Goal: Find specific fact: Find contact information

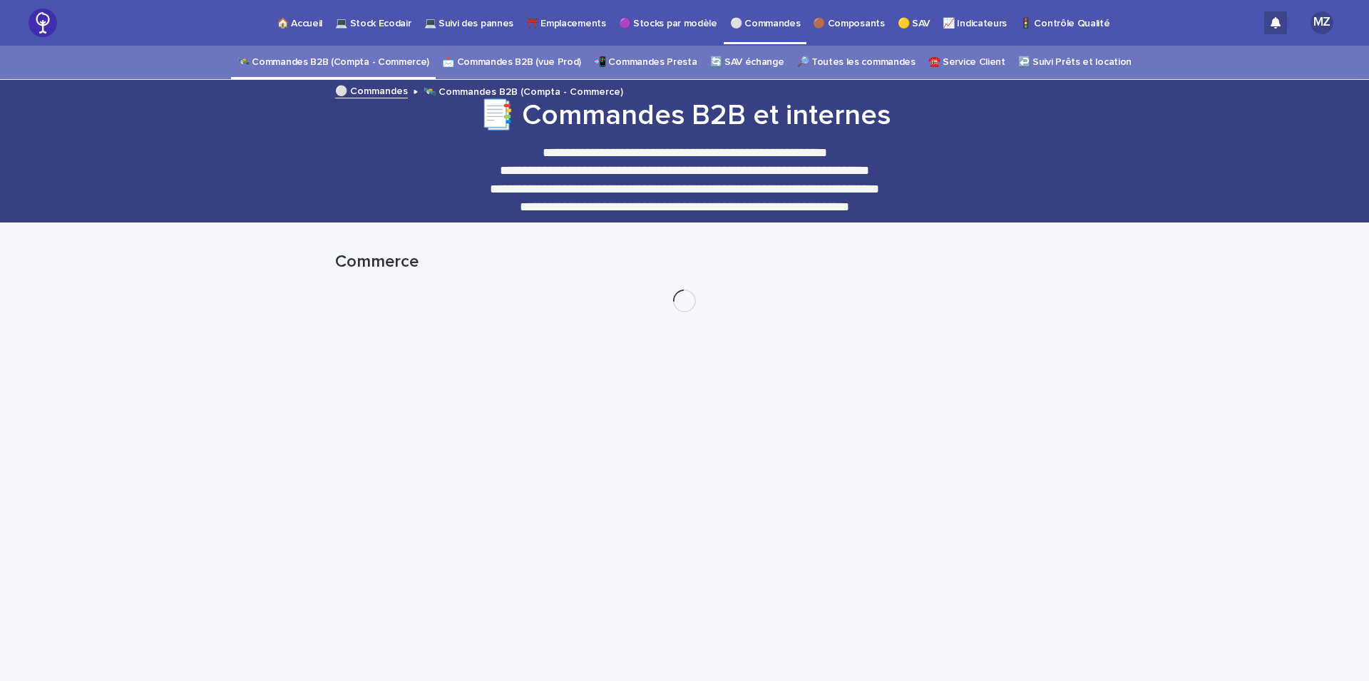
click at [830, 67] on link "🔎 Toutes les commandes" at bounding box center [856, 62] width 118 height 33
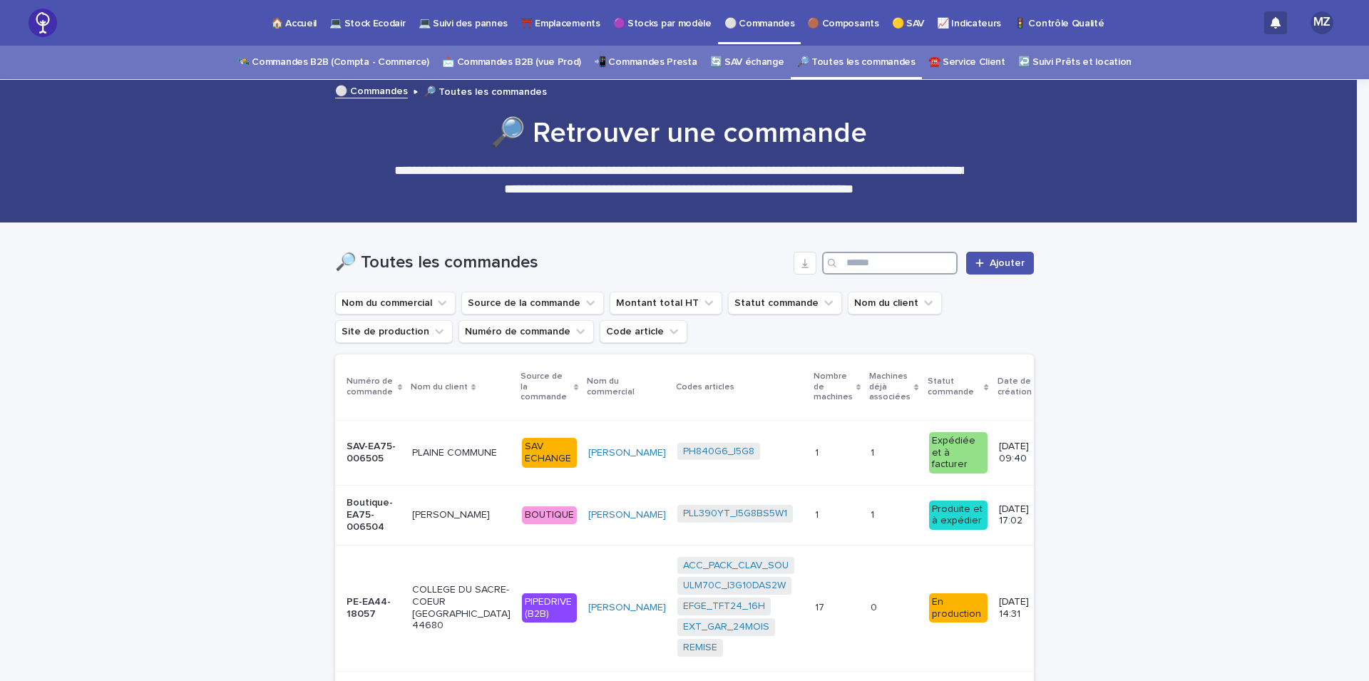
click at [873, 260] on input "Search" at bounding box center [889, 263] width 135 height 23
paste input "****"
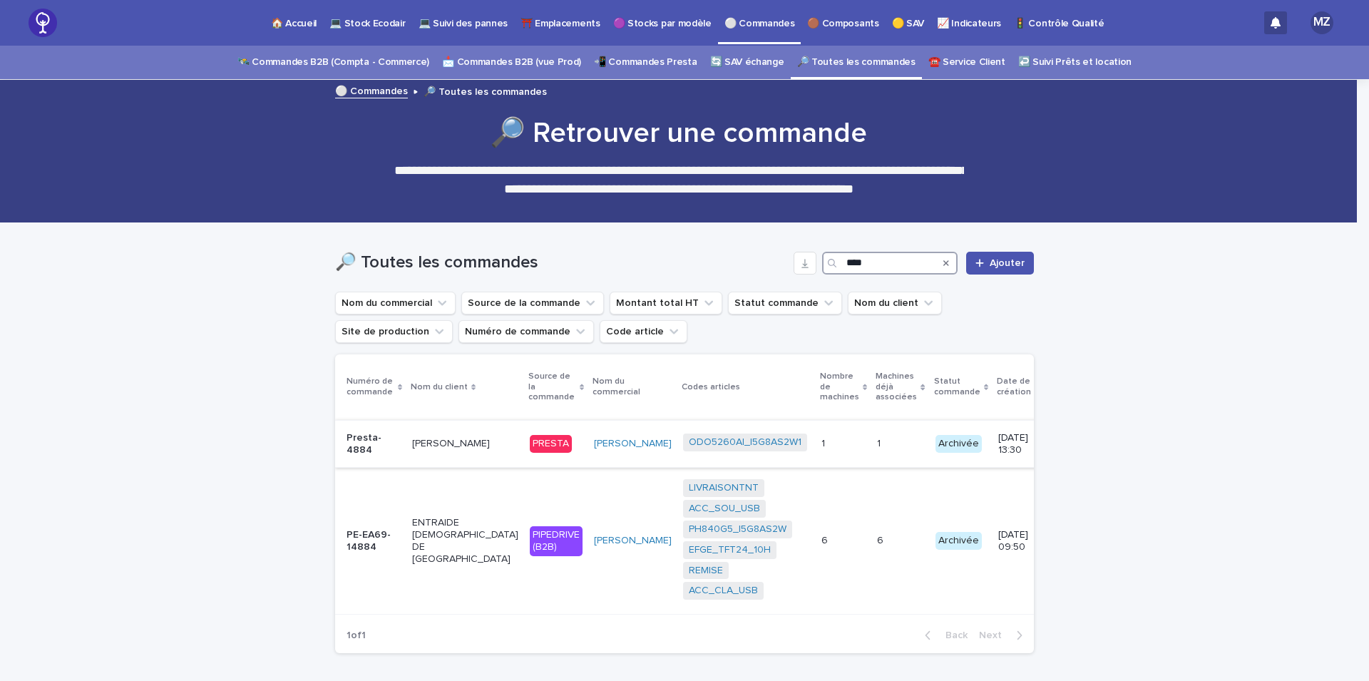
type input "****"
click at [433, 439] on p "[PERSON_NAME]" at bounding box center [465, 444] width 106 height 12
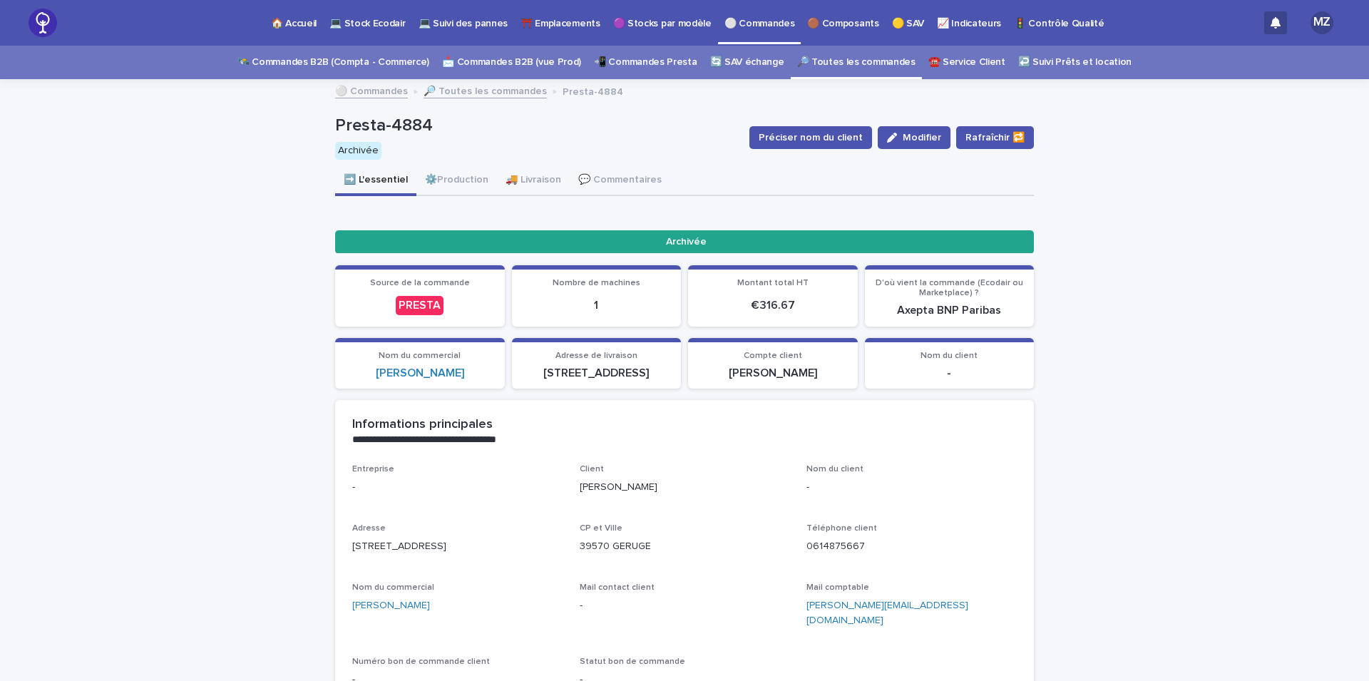
scroll to position [239, 0]
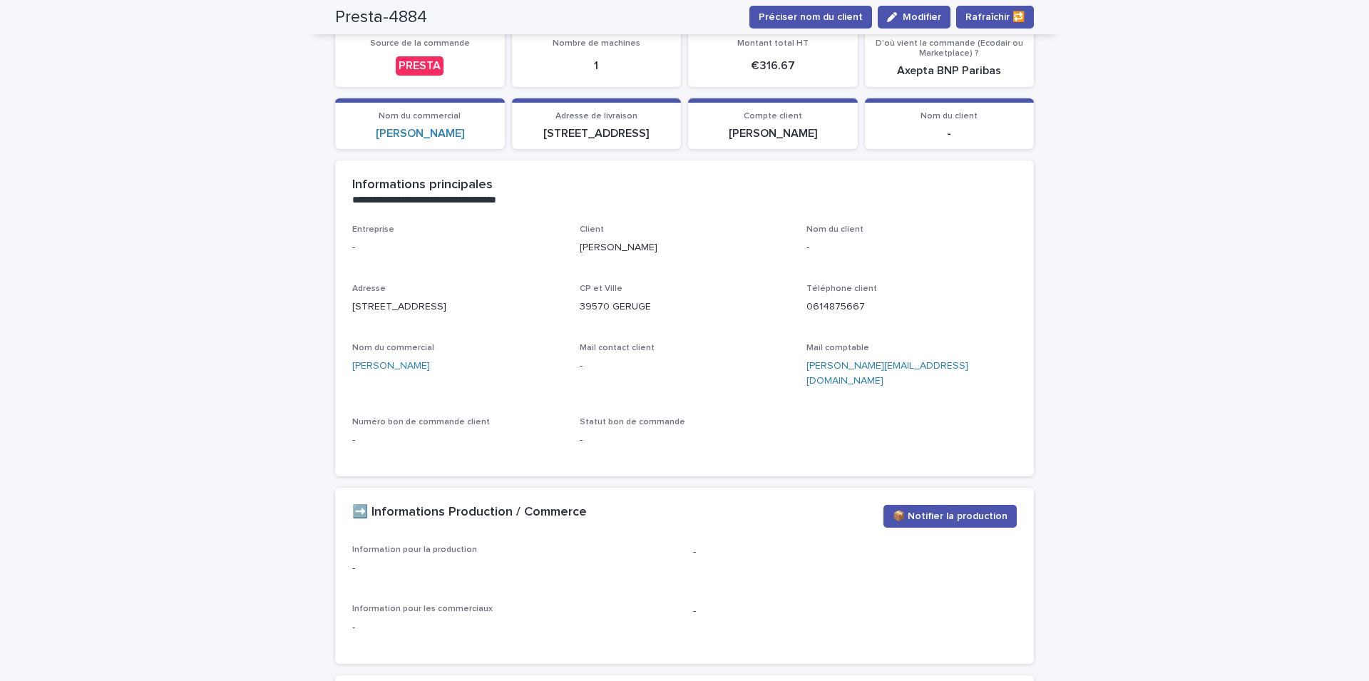
click at [837, 309] on p "0614875667" at bounding box center [911, 306] width 210 height 15
copy p "0614875667"
click at [518, 306] on p "[STREET_ADDRESS]" at bounding box center [457, 306] width 210 height 15
drag, startPoint x: 348, startPoint y: 304, endPoint x: 462, endPoint y: 304, distance: 114.0
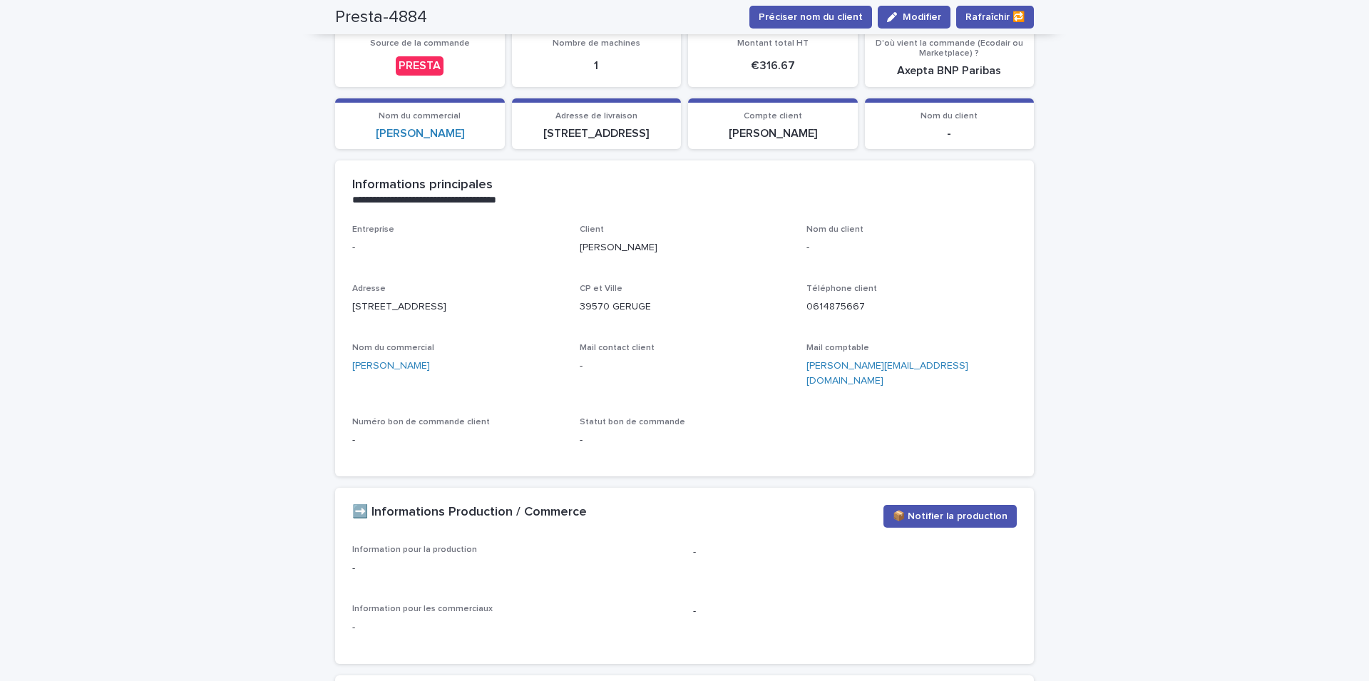
click at [462, 304] on p "[STREET_ADDRESS]" at bounding box center [457, 306] width 210 height 15
copy p "[STREET_ADDRESS]"
click at [594, 303] on p "39570 GERUGE" at bounding box center [684, 306] width 210 height 15
copy p "39570"
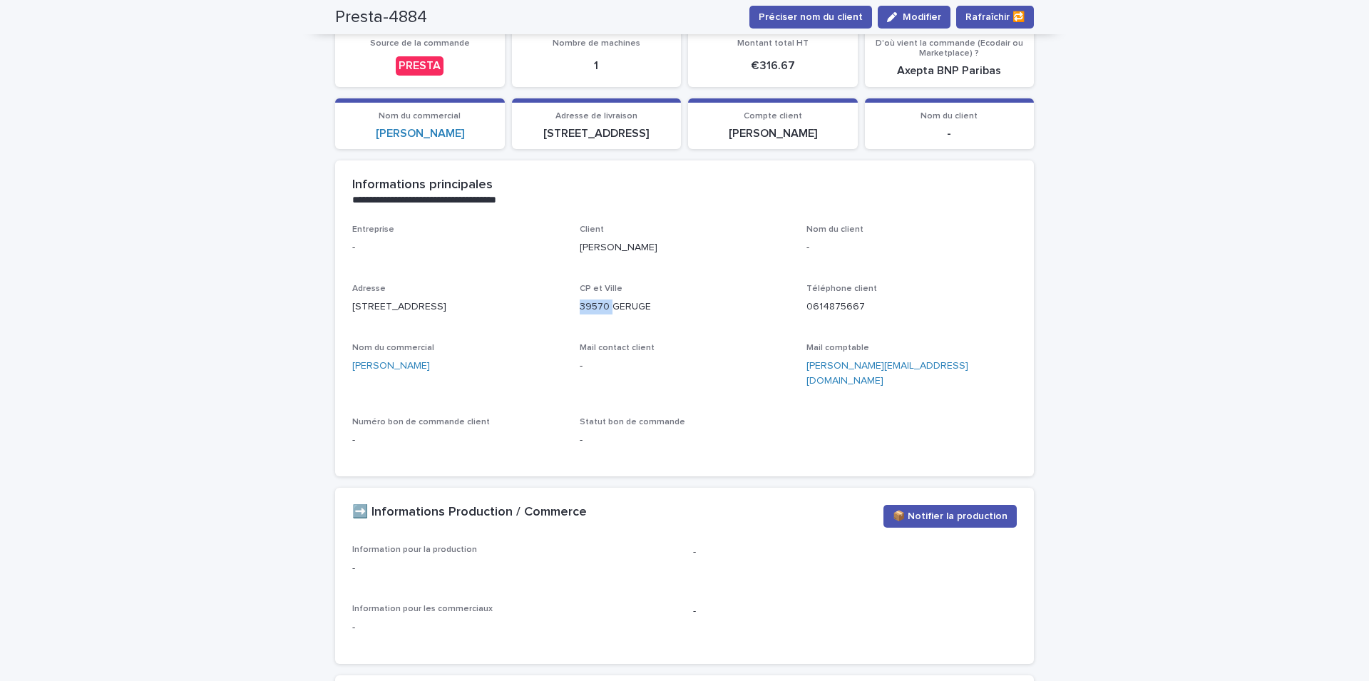
drag, startPoint x: 573, startPoint y: 241, endPoint x: 669, endPoint y: 248, distance: 96.5
click at [669, 248] on div "Entreprise - Client [PERSON_NAME] Nom du client - Adresse [STREET_ADDRESS] Télé…" at bounding box center [684, 342] width 664 height 235
copy p "[PERSON_NAME]"
click at [598, 302] on p "39570 GERUGE" at bounding box center [684, 306] width 210 height 15
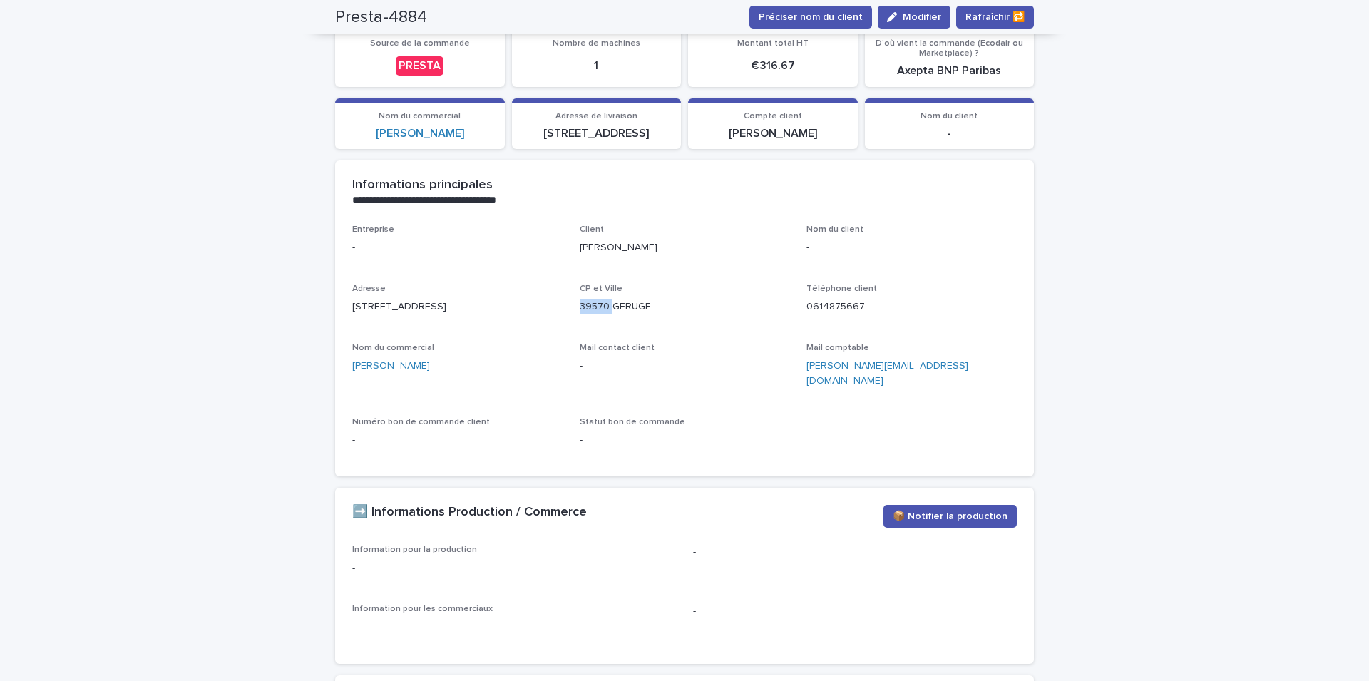
copy p "39570"
